Goal: Information Seeking & Learning: Learn about a topic

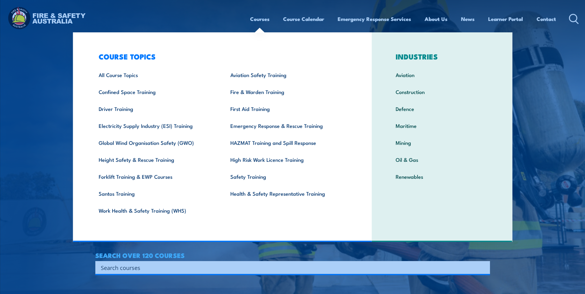
click at [259, 15] on link "Courses" at bounding box center [259, 19] width 19 height 16
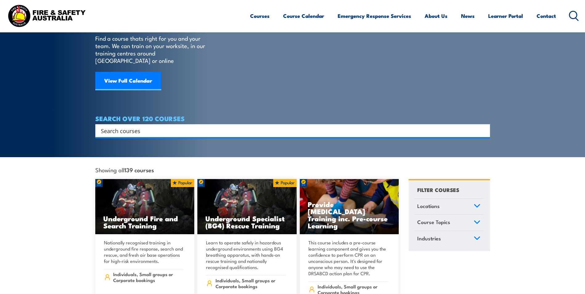
scroll to position [93, 0]
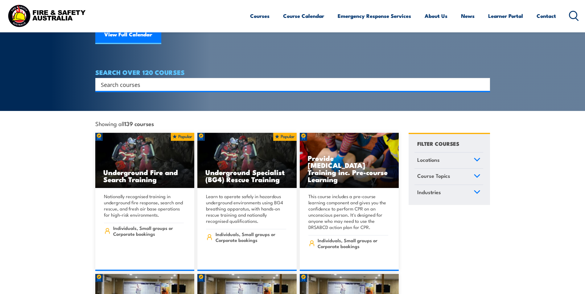
click at [476, 158] on icon at bounding box center [478, 159] width 6 height 3
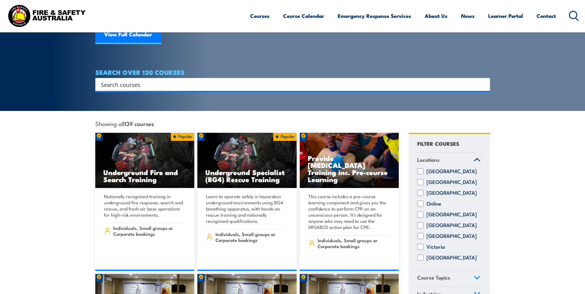
click at [420, 222] on input "[GEOGRAPHIC_DATA]" at bounding box center [420, 225] width 6 height 6
checkbox input "true"
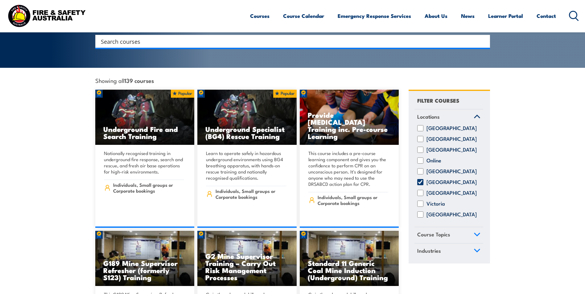
scroll to position [247, 0]
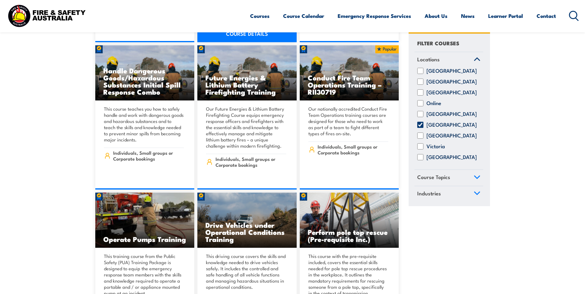
scroll to position [648, 0]
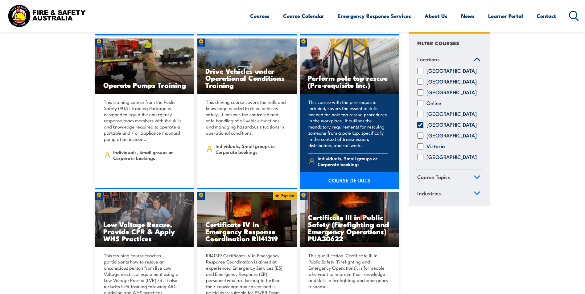
click at [334, 99] on p "This course with the pre-requisite included, covers the essential skills needed…" at bounding box center [349, 123] width 80 height 49
click at [356, 172] on link "COURSE DETAILS" at bounding box center [349, 180] width 99 height 17
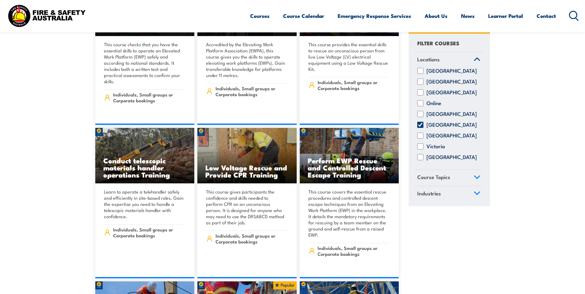
scroll to position [3822, 0]
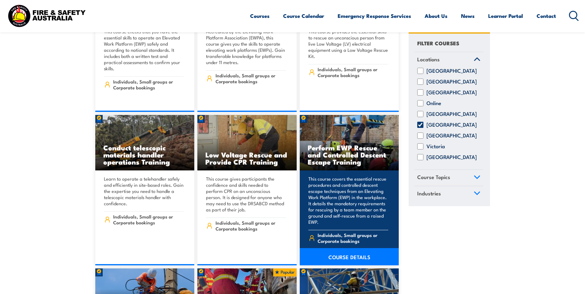
click at [368, 248] on link "COURSE DETAILS" at bounding box center [349, 256] width 99 height 17
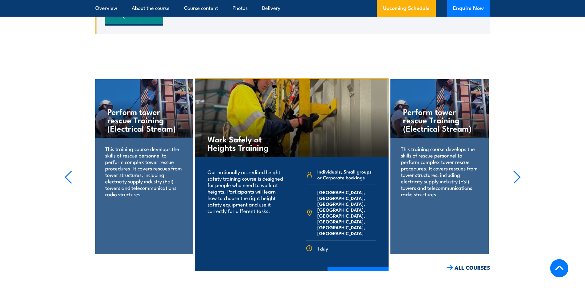
scroll to position [1172, 0]
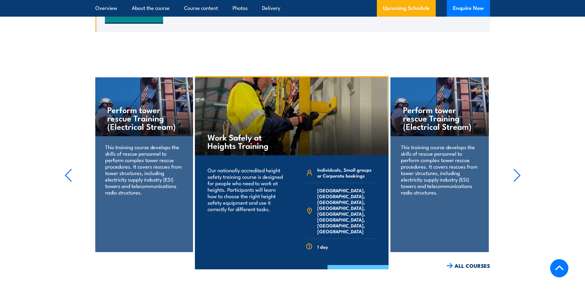
click at [350, 265] on link "COURSE DETAILS" at bounding box center [358, 273] width 61 height 16
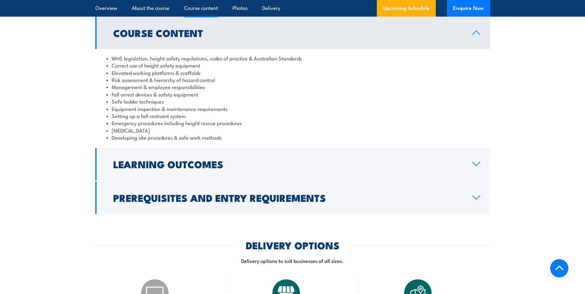
scroll to position [463, 0]
